Goal: Task Accomplishment & Management: Use online tool/utility

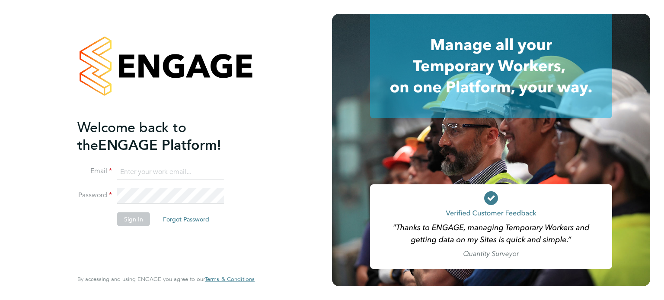
type input "sean@condicor.co.uk"
click at [131, 221] on button "Sign In" at bounding box center [133, 219] width 33 height 14
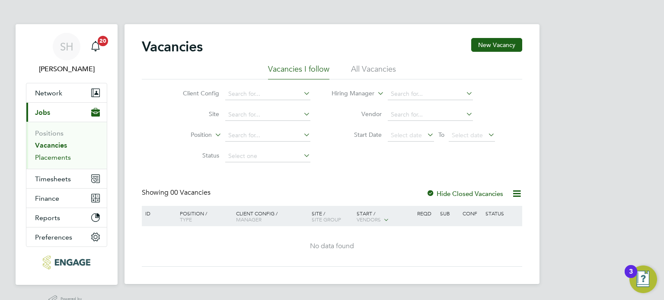
click at [53, 156] on link "Placements" at bounding box center [53, 157] width 36 height 8
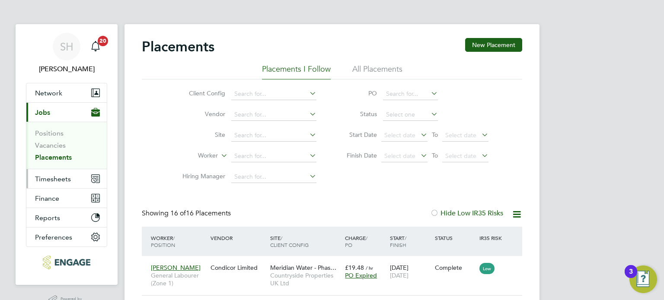
click at [55, 178] on span "Timesheets" at bounding box center [53, 179] width 36 height 8
click at [50, 175] on span "Timesheets" at bounding box center [53, 179] width 36 height 8
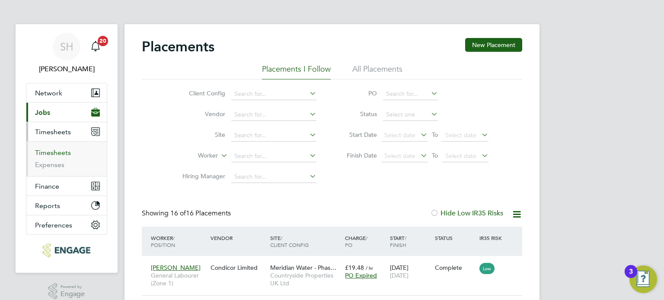
click at [50, 151] on link "Timesheets" at bounding box center [53, 153] width 36 height 8
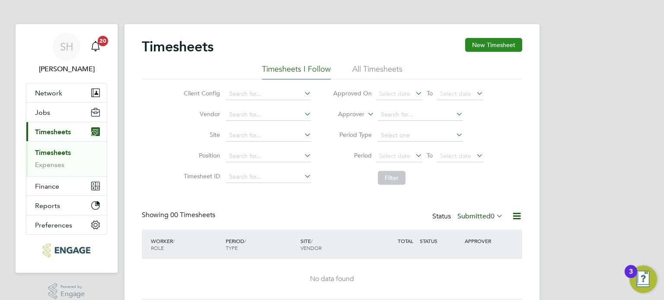
click at [491, 45] on button "New Timesheet" at bounding box center [493, 45] width 57 height 14
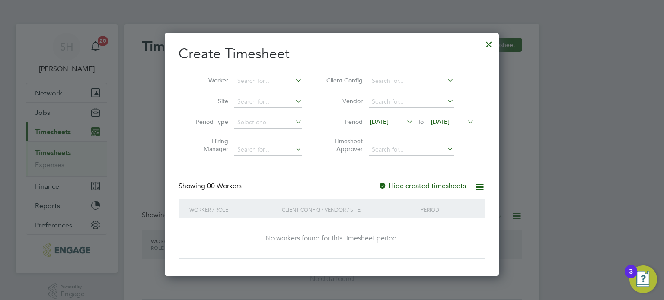
click at [389, 122] on span "[DATE]" at bounding box center [379, 122] width 19 height 8
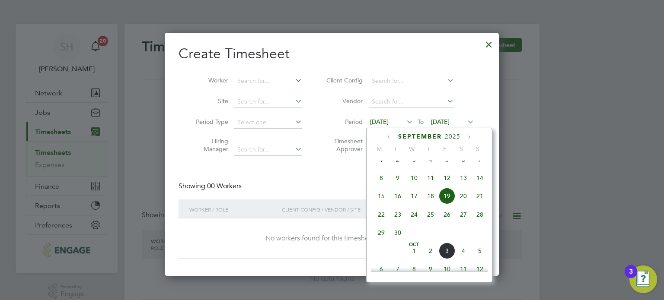
click at [381, 223] on span "22" at bounding box center [381, 215] width 16 height 16
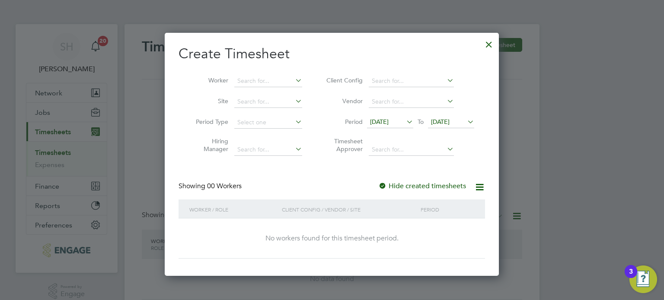
click at [488, 41] on div at bounding box center [489, 43] width 16 height 16
